Goal: Transaction & Acquisition: Purchase product/service

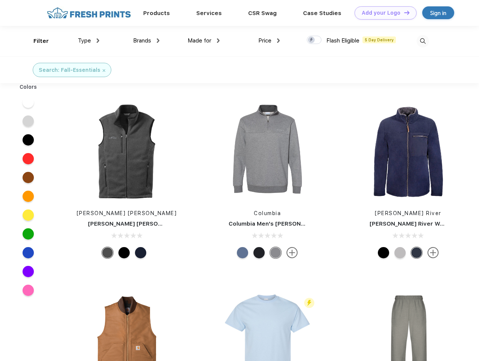
click at [382, 13] on link "Add your Logo Design Tool" at bounding box center [385, 12] width 62 height 13
click at [0, 0] on div "Design Tool" at bounding box center [0, 0] width 0 height 0
click at [403, 12] on link "Add your Logo Design Tool" at bounding box center [385, 12] width 62 height 13
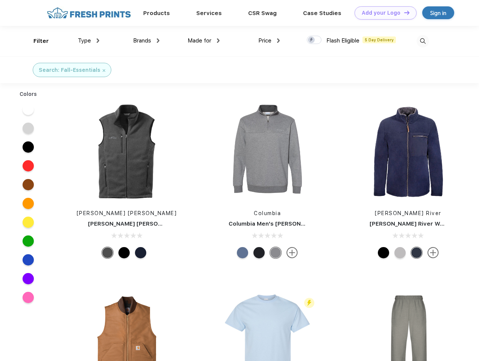
click at [36, 41] on div "Filter" at bounding box center [40, 41] width 15 height 9
click at [89, 41] on span "Type" at bounding box center [84, 40] width 13 height 7
click at [146, 41] on span "Brands" at bounding box center [142, 40] width 18 height 7
click at [204, 41] on span "Made for" at bounding box center [199, 40] width 24 height 7
click at [269, 41] on span "Price" at bounding box center [264, 40] width 13 height 7
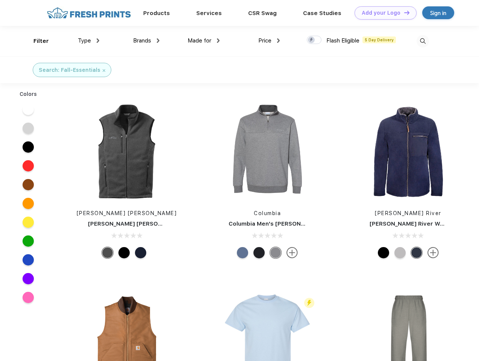
click at [314, 40] on div at bounding box center [314, 40] width 15 height 8
click at [311, 40] on input "checkbox" at bounding box center [309, 37] width 5 height 5
click at [422, 41] on img at bounding box center [422, 41] width 12 height 12
